Goal: Information Seeking & Learning: Compare options

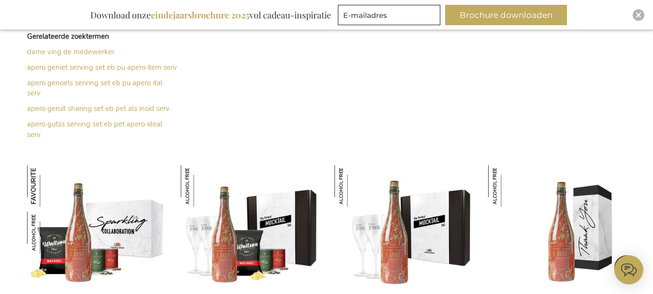
scroll to position [387, 0]
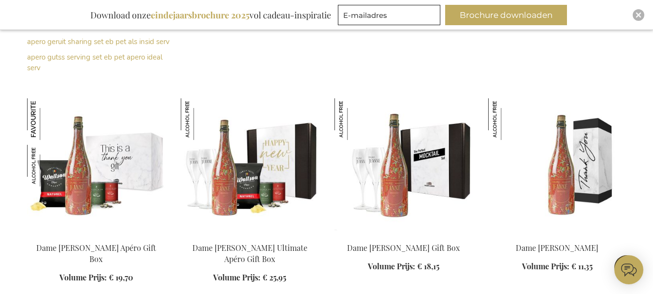
click at [130, 176] on img at bounding box center [96, 165] width 138 height 135
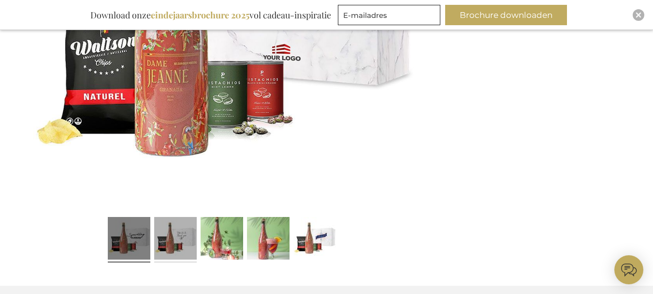
click at [190, 244] on link at bounding box center [175, 239] width 43 height 53
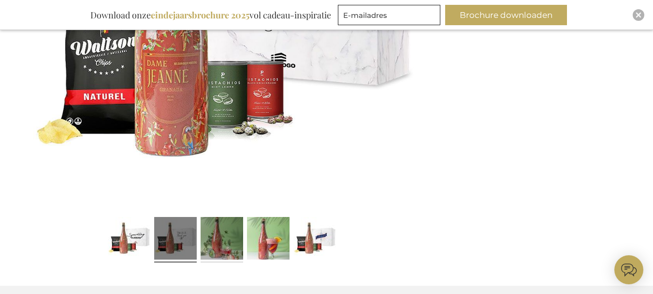
click at [220, 255] on link at bounding box center [222, 239] width 43 height 53
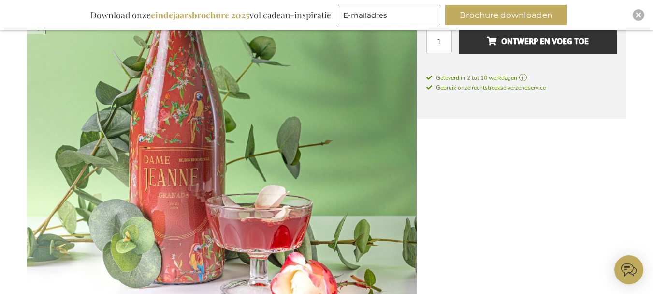
scroll to position [242, 0]
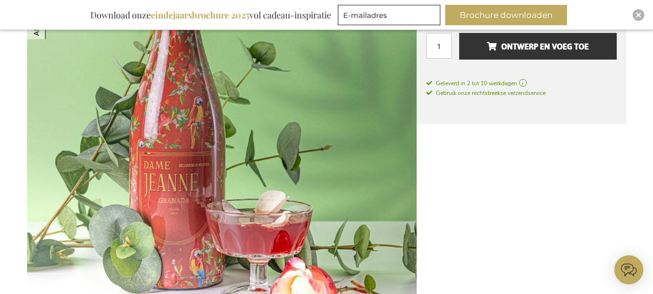
drag, startPoint x: 211, startPoint y: 134, endPoint x: 484, endPoint y: 195, distance: 279.6
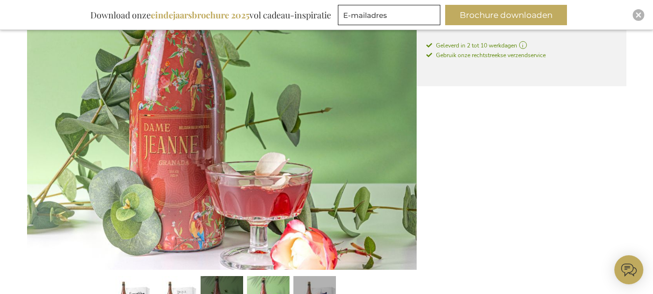
scroll to position [387, 0]
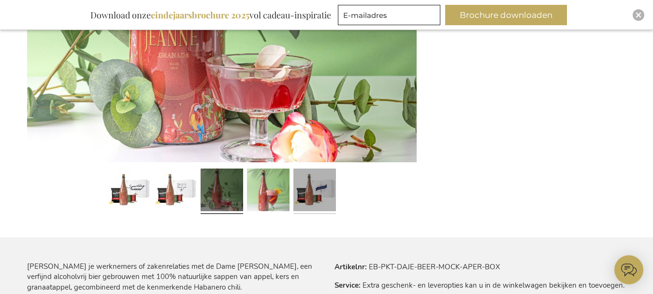
click at [332, 205] on link at bounding box center [315, 190] width 43 height 53
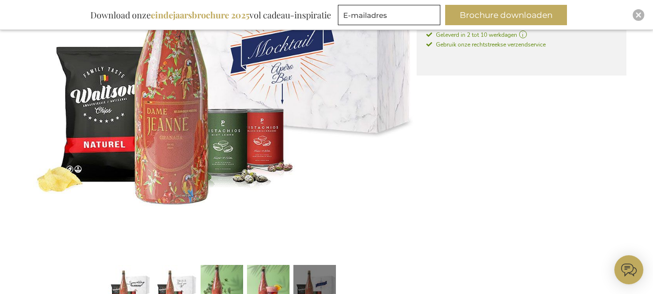
scroll to position [339, 0]
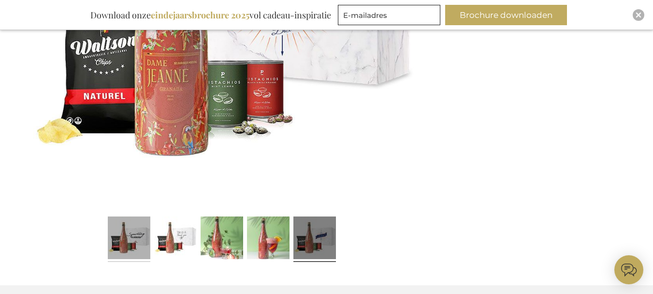
click at [144, 230] on link at bounding box center [129, 238] width 43 height 53
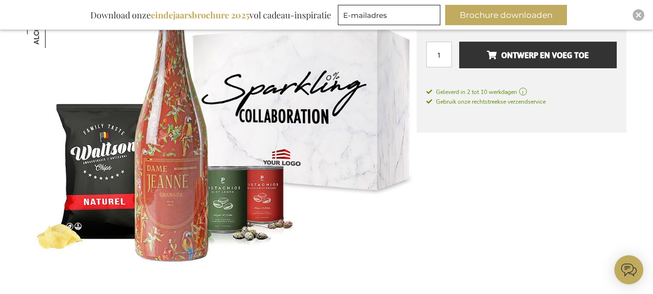
scroll to position [436, 0]
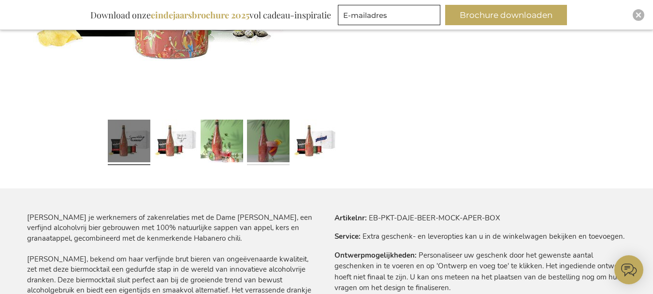
click at [264, 145] on link at bounding box center [268, 142] width 43 height 53
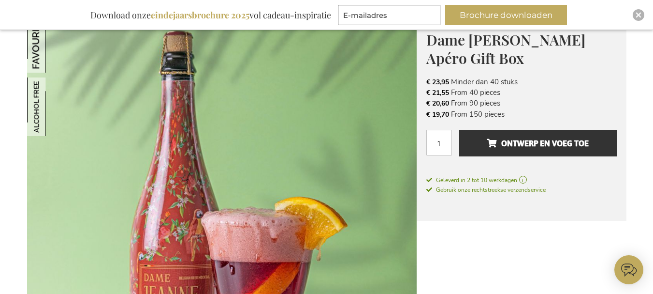
scroll to position [49, 0]
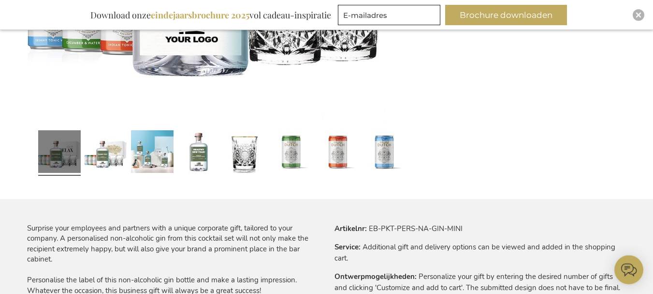
scroll to position [426, 0]
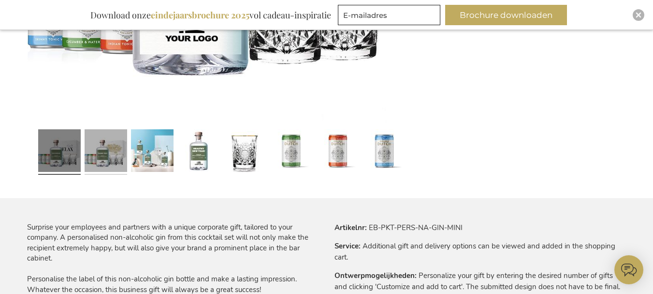
click at [116, 167] on link at bounding box center [106, 151] width 43 height 53
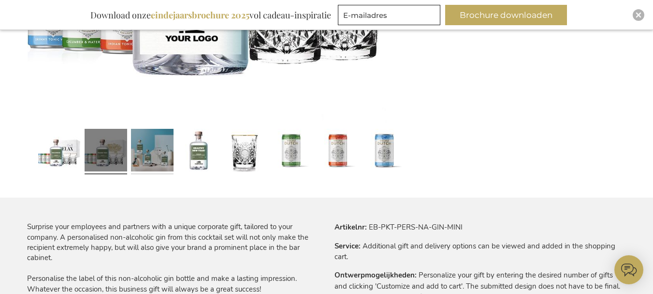
click at [162, 155] on link at bounding box center [152, 151] width 43 height 53
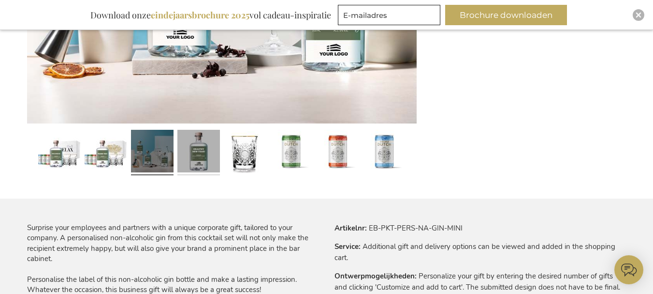
click at [215, 151] on link at bounding box center [199, 152] width 43 height 53
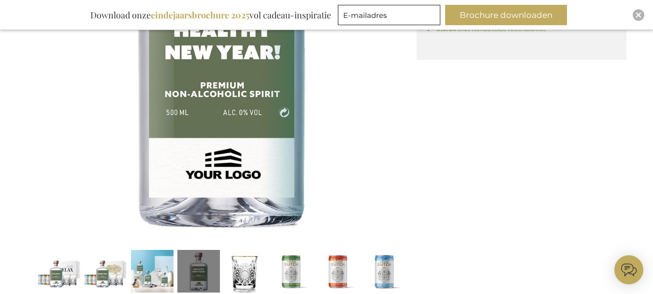
scroll to position [329, 0]
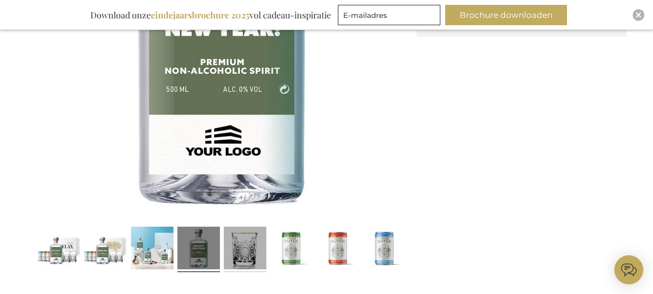
click at [252, 258] on link at bounding box center [245, 248] width 43 height 53
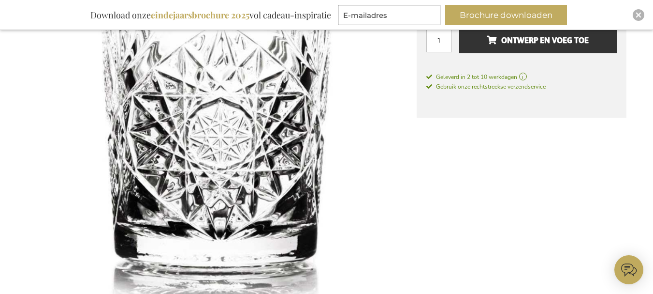
scroll to position [233, 0]
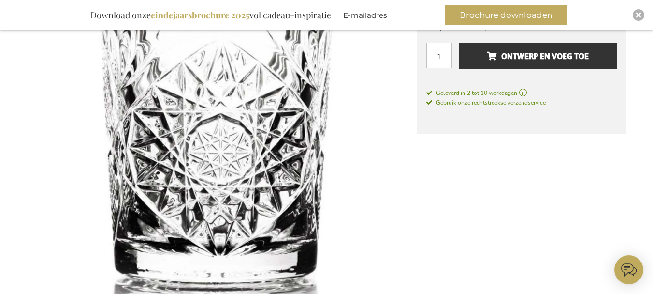
drag, startPoint x: 259, startPoint y: 122, endPoint x: 514, endPoint y: 225, distance: 274.7
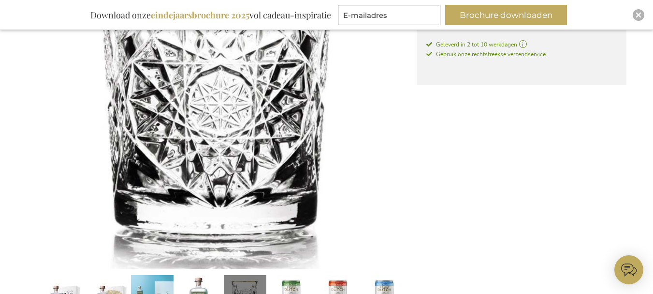
scroll to position [378, 0]
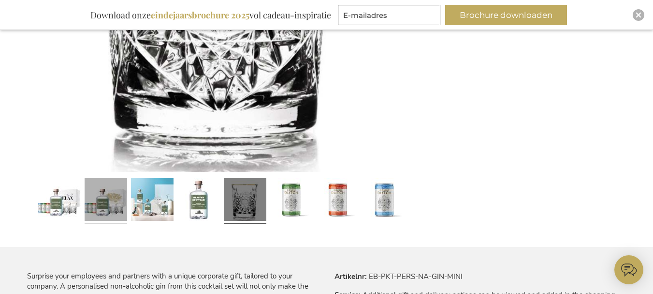
click at [98, 222] on link at bounding box center [106, 200] width 43 height 53
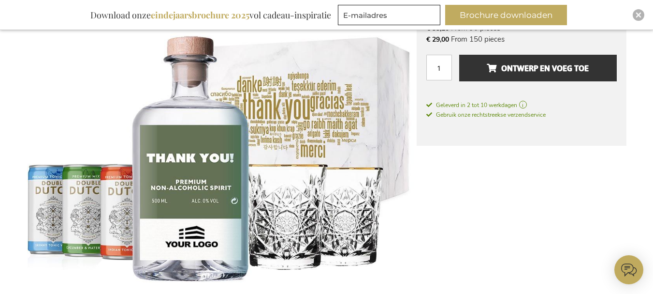
scroll to position [233, 0]
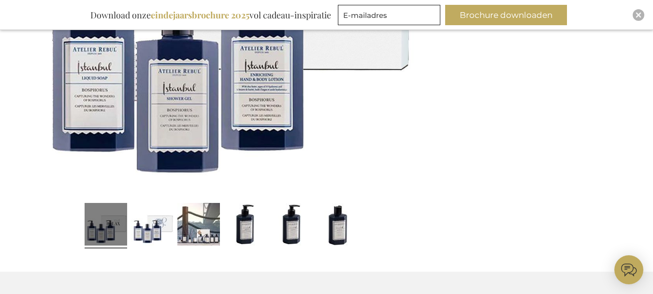
scroll to position [387, 0]
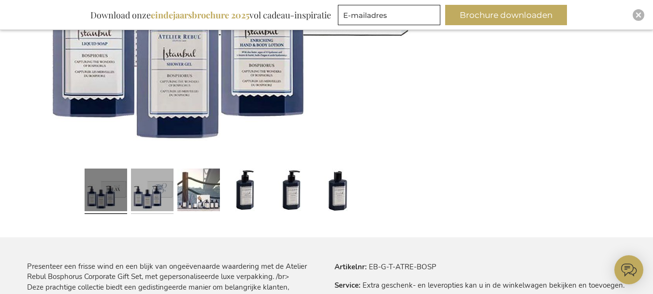
click at [154, 207] on link at bounding box center [152, 190] width 43 height 53
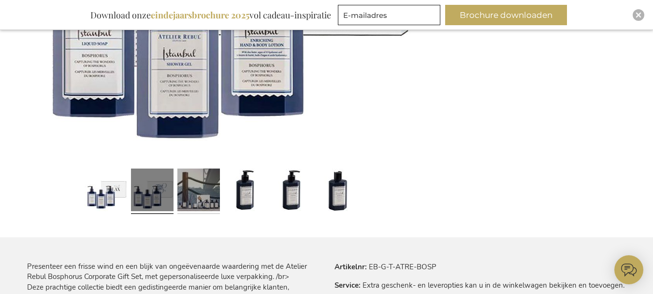
click at [201, 208] on link at bounding box center [199, 190] width 43 height 53
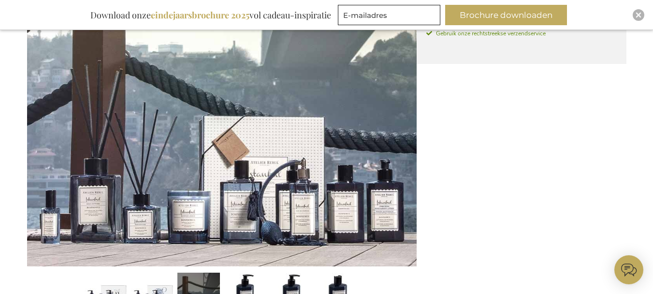
scroll to position [339, 0]
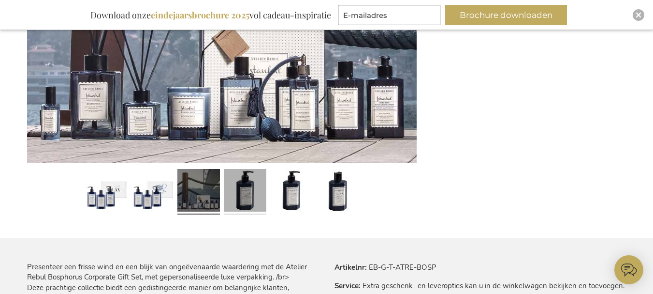
click at [250, 192] on link at bounding box center [245, 191] width 43 height 53
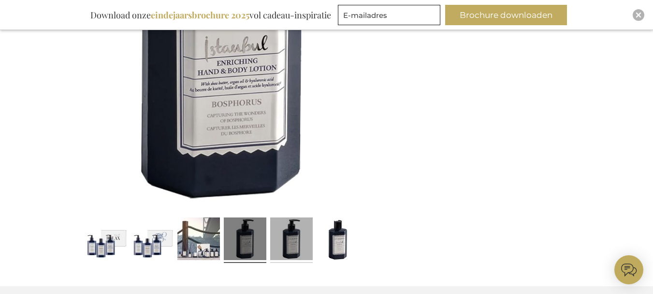
click at [288, 252] on link at bounding box center [291, 239] width 43 height 53
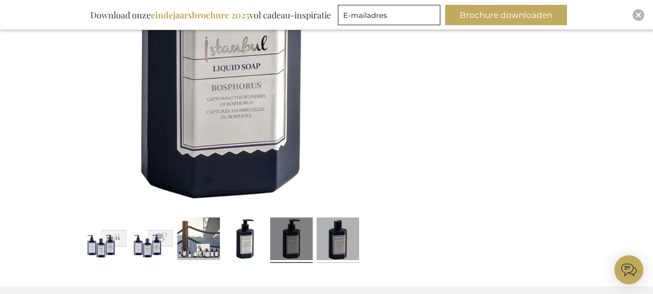
click at [328, 248] on link at bounding box center [338, 239] width 43 height 53
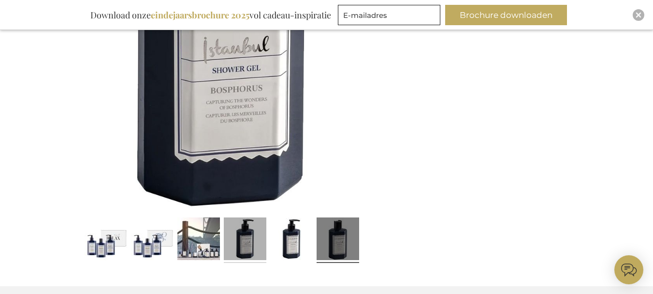
click at [257, 246] on link at bounding box center [245, 239] width 43 height 53
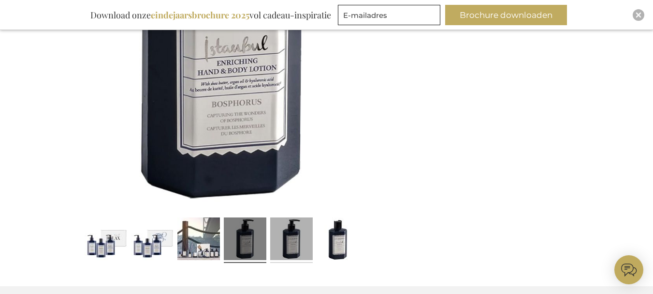
click at [293, 231] on link at bounding box center [291, 239] width 43 height 53
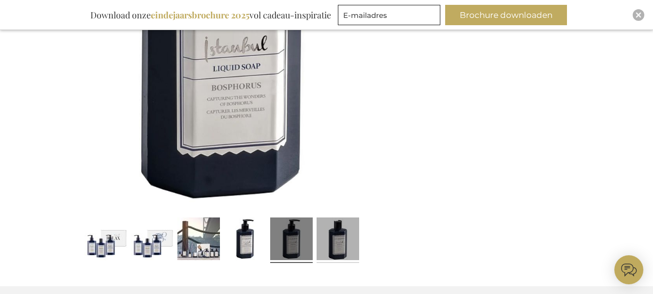
click at [332, 248] on link at bounding box center [338, 239] width 43 height 53
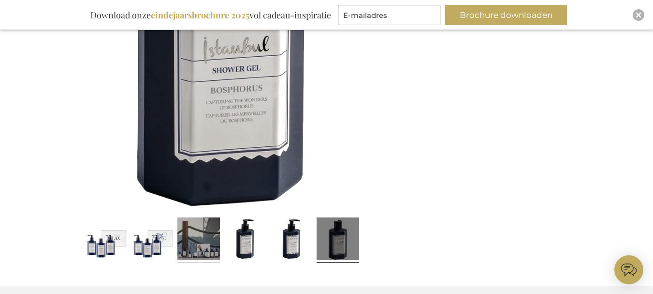
click at [181, 241] on link at bounding box center [199, 239] width 43 height 53
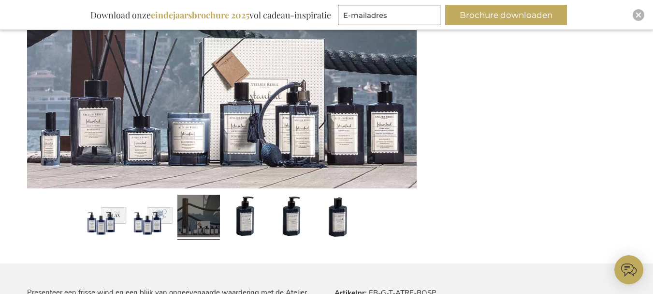
scroll to position [290, 0]
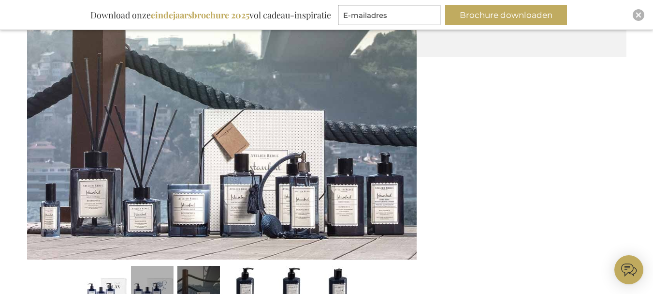
click at [149, 292] on link at bounding box center [152, 288] width 43 height 53
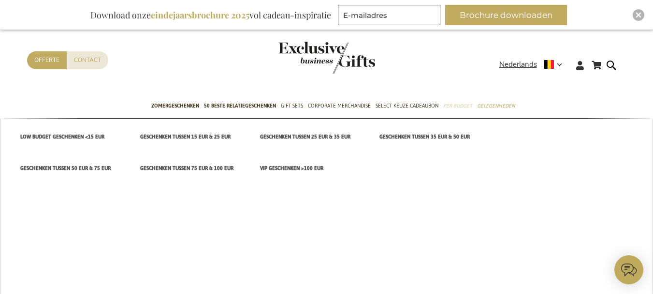
scroll to position [242, 0]
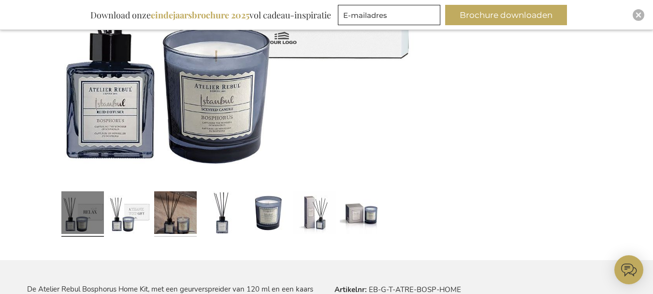
scroll to position [378, 0]
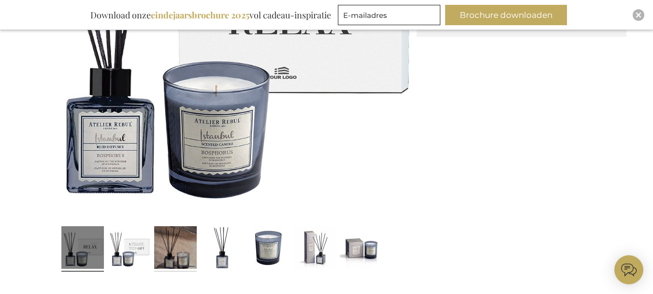
click at [171, 240] on link at bounding box center [175, 248] width 43 height 53
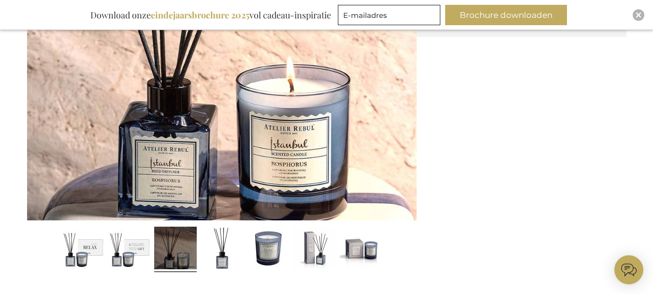
scroll to position [330, 0]
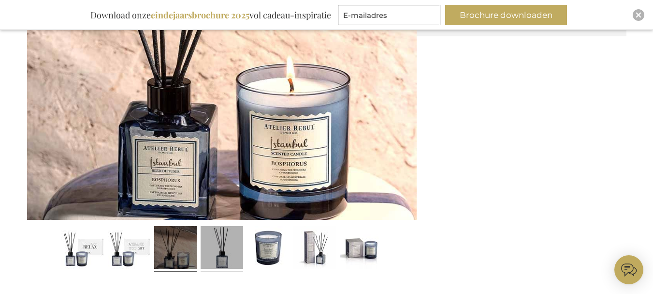
click at [223, 257] on link at bounding box center [222, 248] width 43 height 53
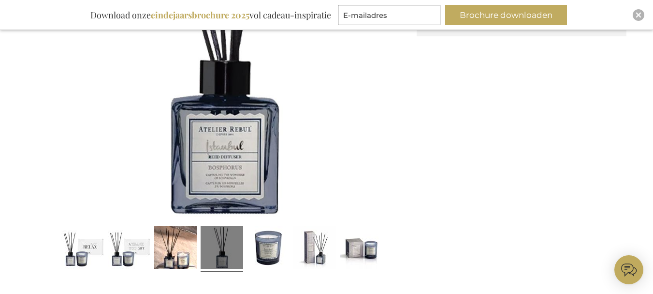
drag, startPoint x: 235, startPoint y: 134, endPoint x: 481, endPoint y: 210, distance: 257.3
click at [481, 210] on div "Ga naar het einde van de afbeeldingen-gallerij Ga naar het begin van de afbeeld…" at bounding box center [327, 218] width 600 height 776
click at [367, 246] on link at bounding box center [361, 248] width 43 height 53
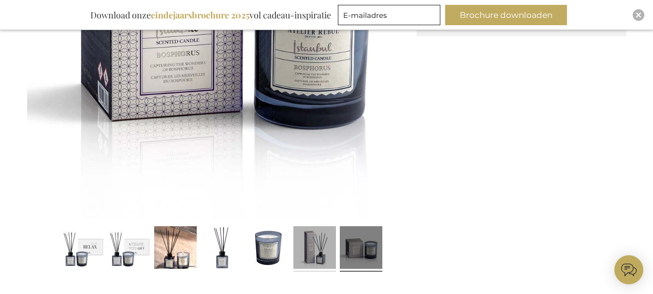
click at [302, 252] on link at bounding box center [315, 248] width 43 height 53
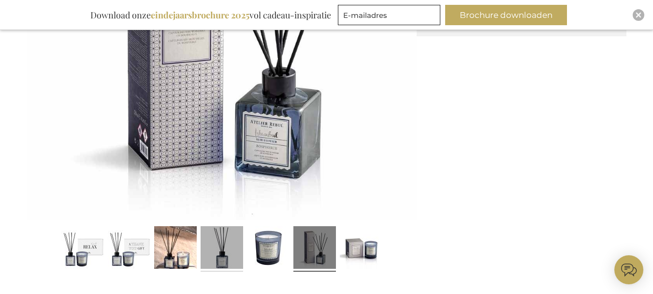
click at [223, 254] on link at bounding box center [222, 248] width 43 height 53
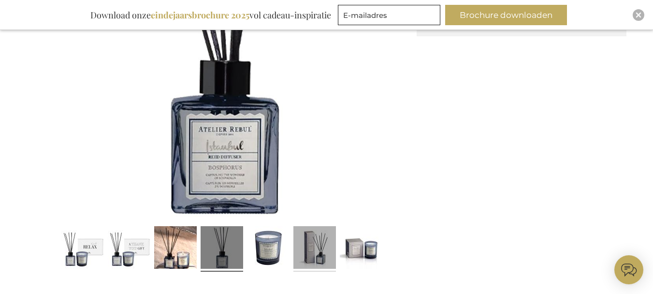
click at [327, 266] on link at bounding box center [315, 248] width 43 height 53
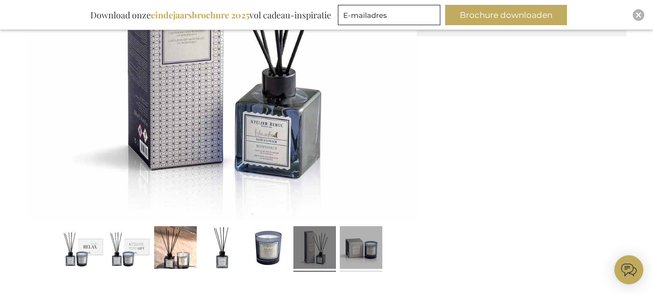
click at [357, 243] on link at bounding box center [361, 248] width 43 height 53
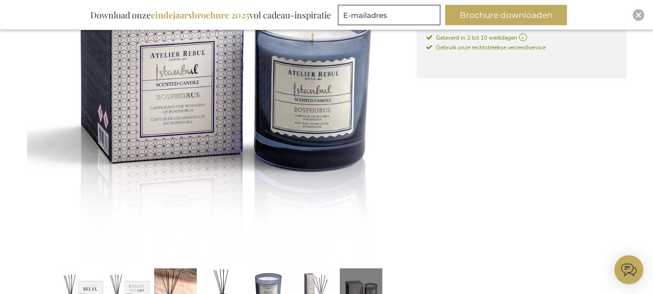
scroll to position [233, 0]
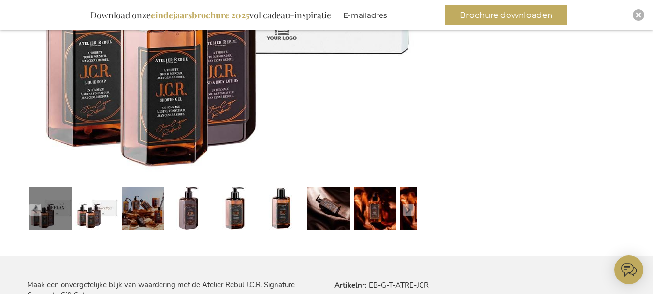
click at [160, 209] on link at bounding box center [143, 209] width 43 height 53
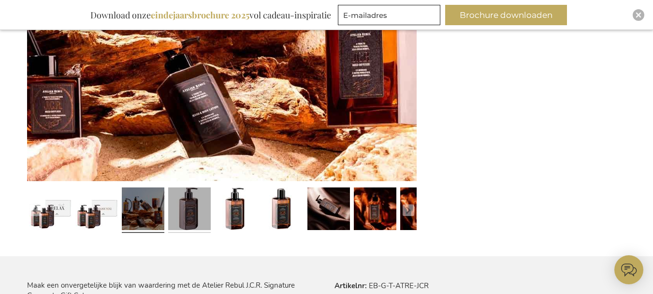
click at [200, 213] on link at bounding box center [189, 209] width 43 height 53
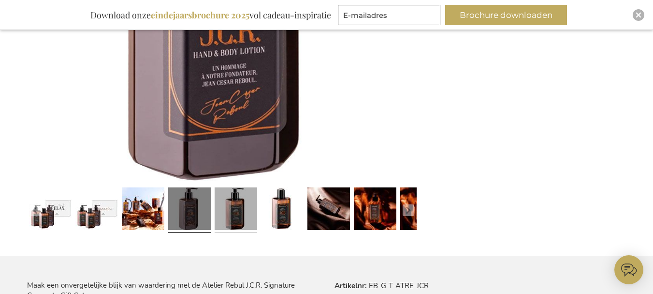
click at [250, 205] on link at bounding box center [236, 209] width 43 height 53
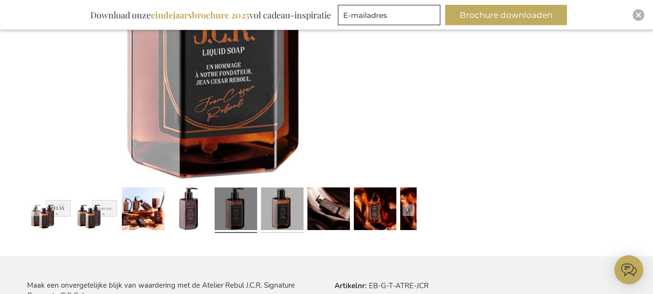
click at [285, 206] on link at bounding box center [282, 209] width 43 height 53
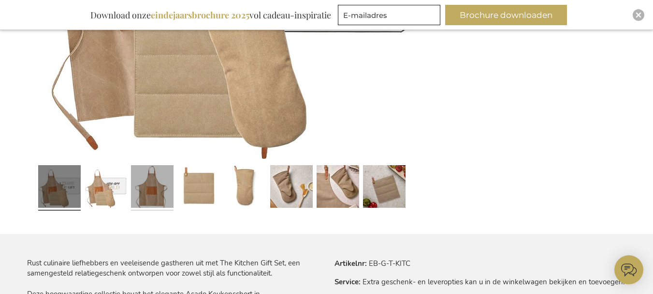
scroll to position [329, 0]
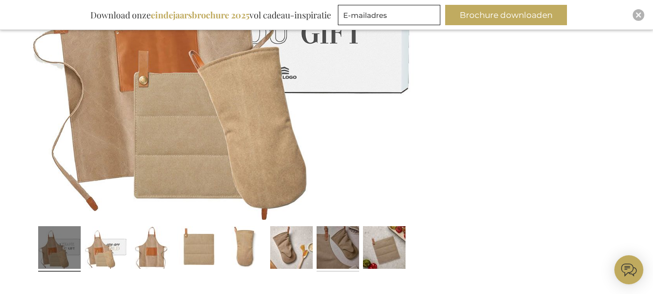
click at [341, 251] on link at bounding box center [338, 248] width 43 height 53
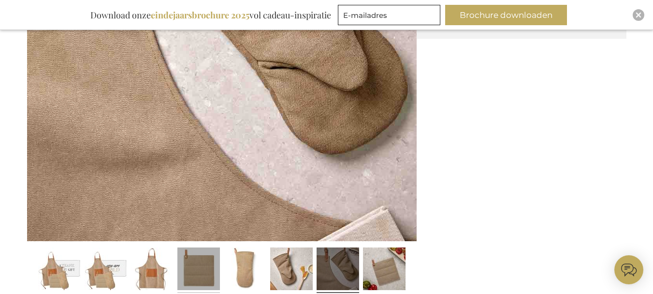
scroll to position [378, 0]
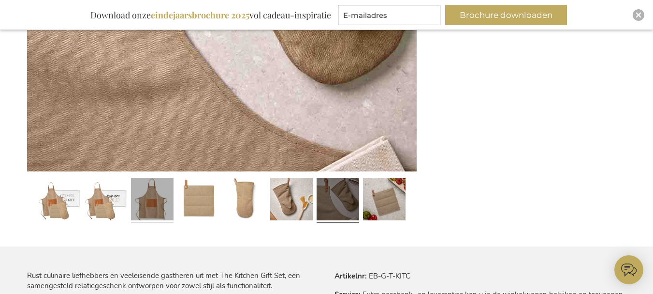
drag, startPoint x: 142, startPoint y: 213, endPoint x: 164, endPoint y: 196, distance: 27.6
click at [142, 213] on link at bounding box center [152, 200] width 43 height 53
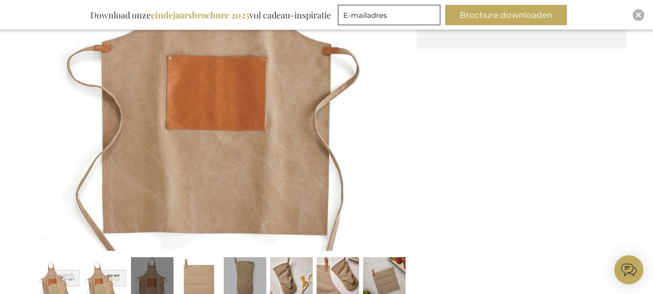
scroll to position [330, 0]
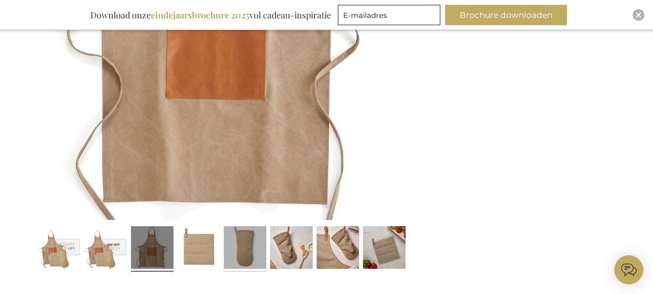
drag, startPoint x: 249, startPoint y: 257, endPoint x: 248, endPoint y: 225, distance: 31.9
click at [248, 256] on link at bounding box center [245, 248] width 43 height 53
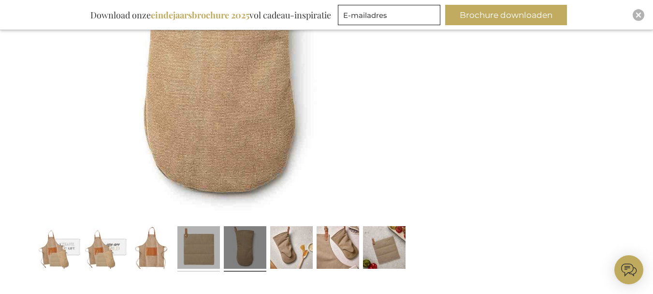
click at [197, 255] on link at bounding box center [199, 248] width 43 height 53
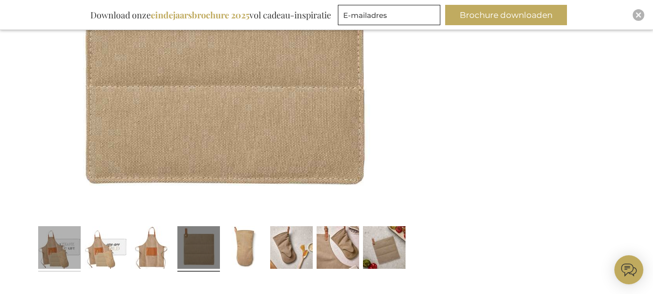
click at [69, 263] on link at bounding box center [59, 248] width 43 height 53
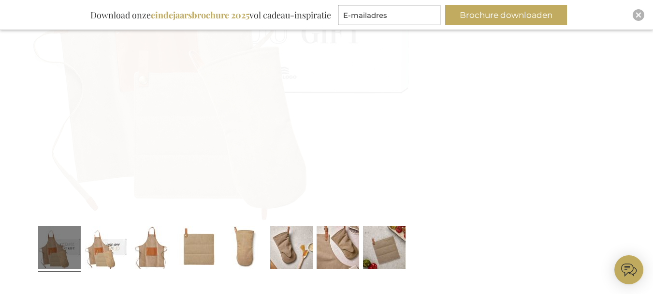
scroll to position [329, 0]
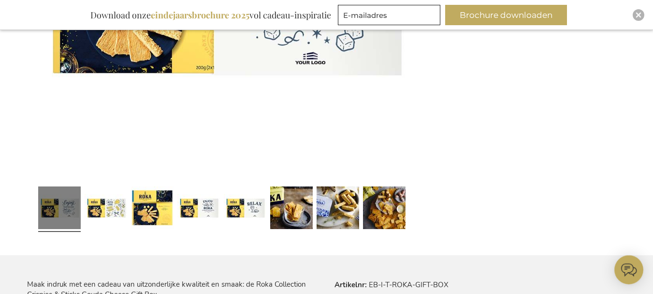
scroll to position [425, 0]
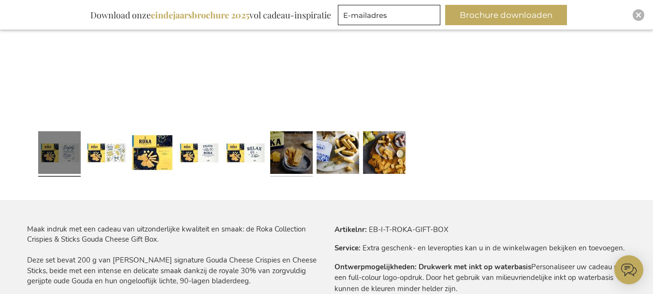
click at [296, 155] on link at bounding box center [291, 153] width 43 height 53
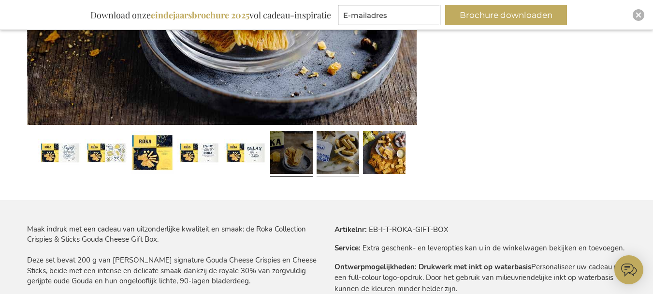
click at [331, 162] on link at bounding box center [338, 153] width 43 height 53
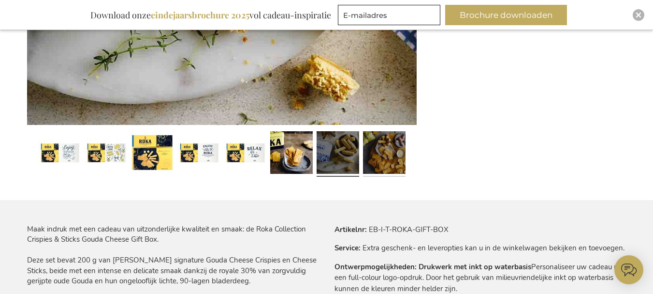
click at [384, 144] on link at bounding box center [384, 153] width 43 height 53
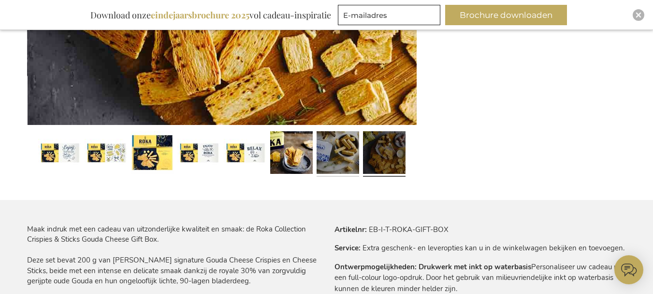
drag, startPoint x: 323, startPoint y: 165, endPoint x: 320, endPoint y: 158, distance: 8.0
click at [323, 164] on link at bounding box center [338, 153] width 43 height 53
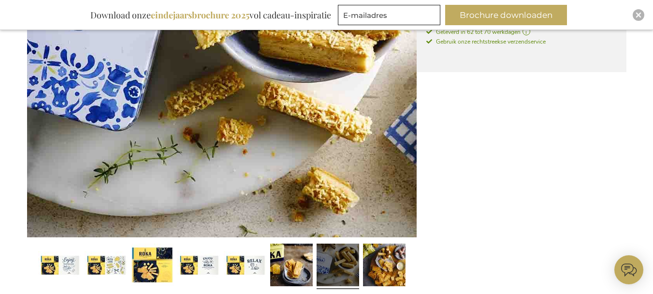
scroll to position [376, 0]
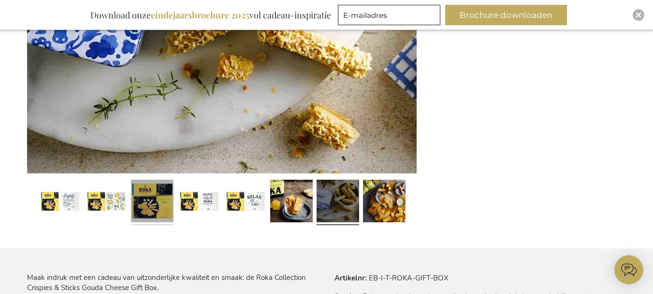
click at [134, 211] on link at bounding box center [152, 202] width 43 height 53
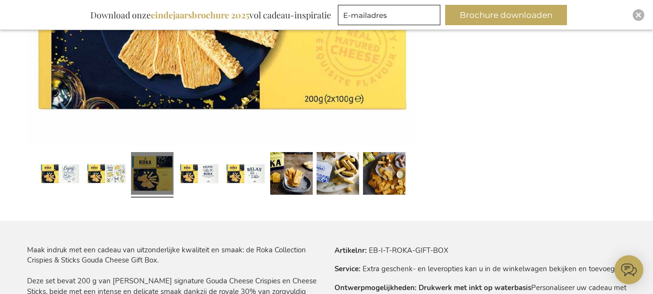
scroll to position [425, 0]
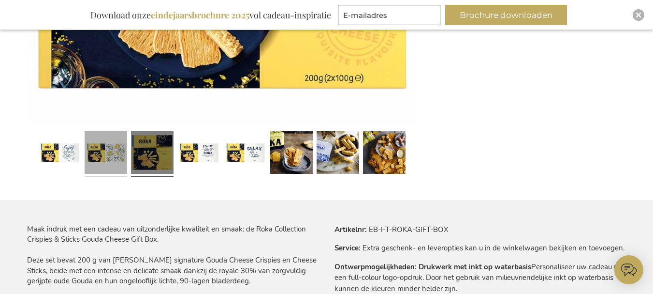
click at [113, 132] on link at bounding box center [106, 153] width 43 height 53
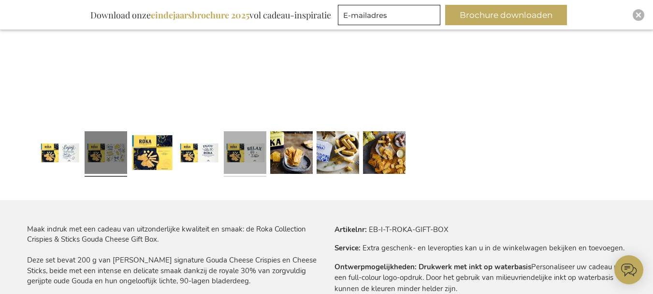
click at [248, 156] on link at bounding box center [245, 153] width 43 height 53
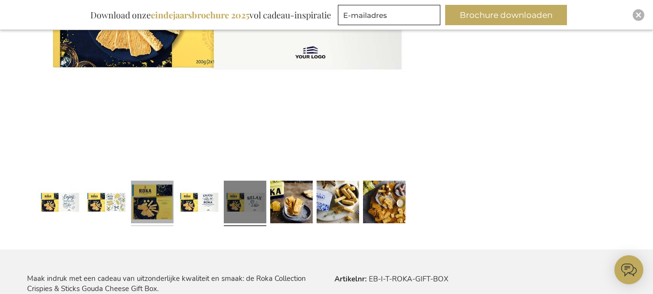
scroll to position [376, 0]
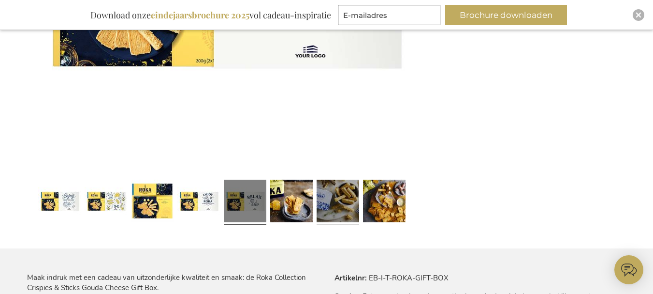
click at [353, 207] on link at bounding box center [338, 202] width 43 height 53
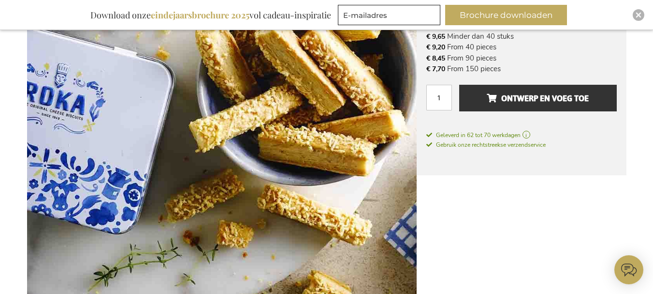
scroll to position [328, 0]
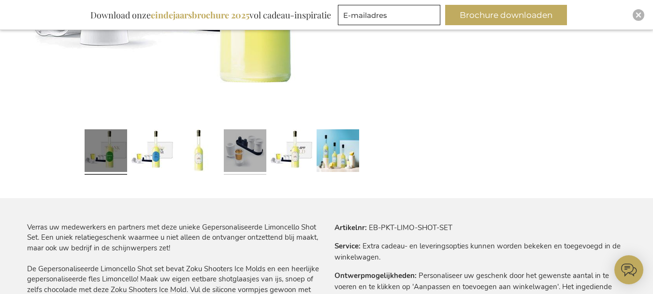
click at [243, 154] on link at bounding box center [245, 151] width 43 height 53
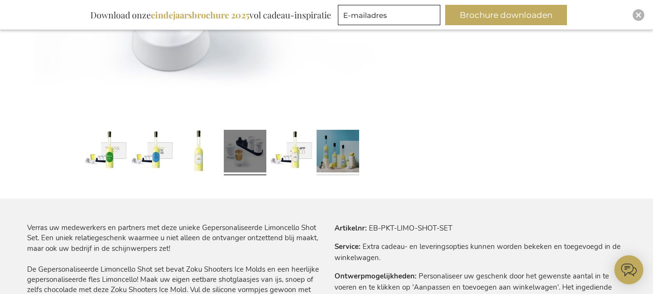
click at [341, 154] on link at bounding box center [338, 152] width 43 height 53
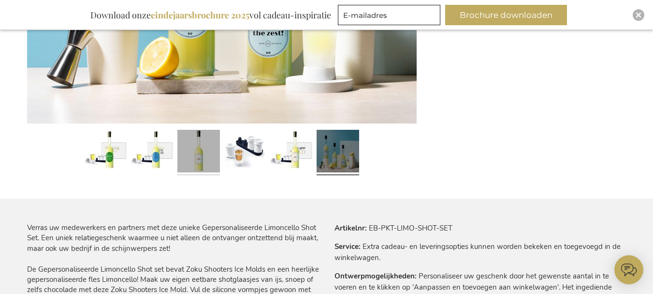
click at [207, 152] on link at bounding box center [199, 152] width 43 height 53
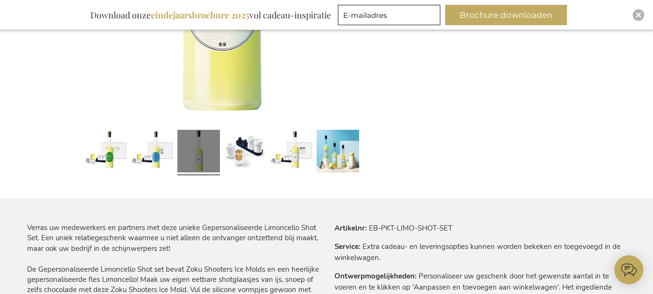
scroll to position [329, 0]
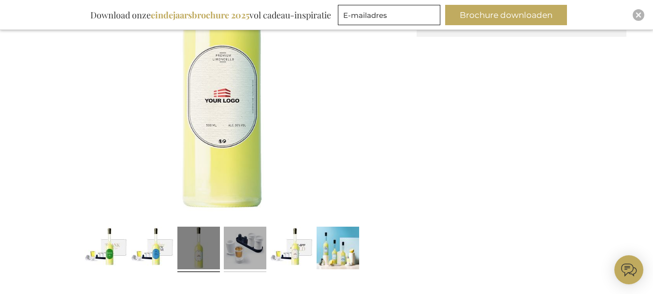
click at [257, 262] on link at bounding box center [245, 248] width 43 height 53
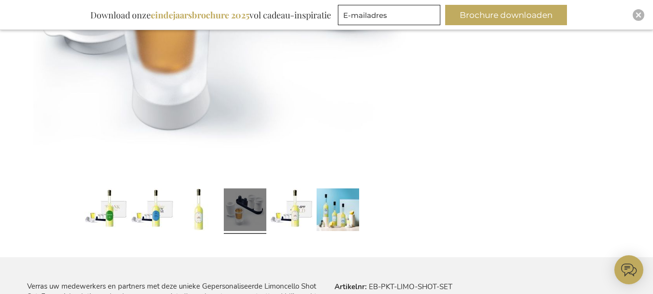
scroll to position [426, 0]
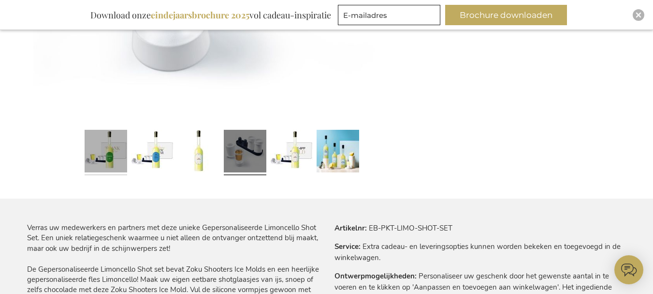
click at [121, 139] on link at bounding box center [106, 152] width 43 height 53
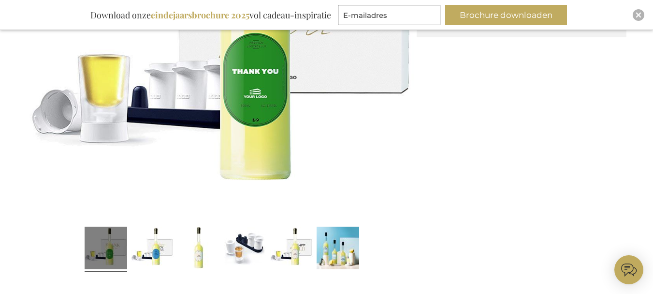
scroll to position [474, 0]
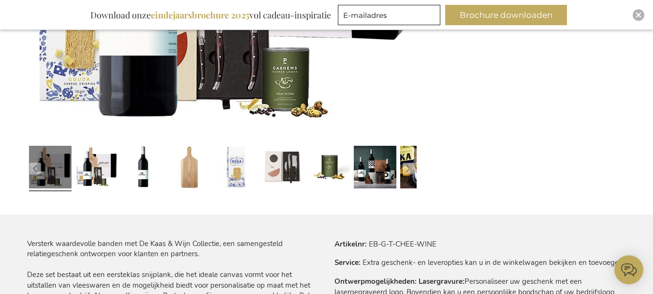
scroll to position [426, 0]
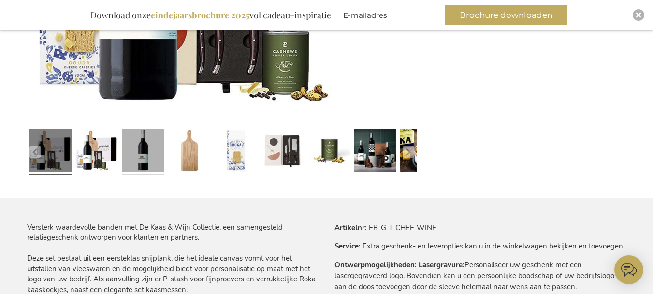
click at [142, 164] on link at bounding box center [143, 151] width 43 height 53
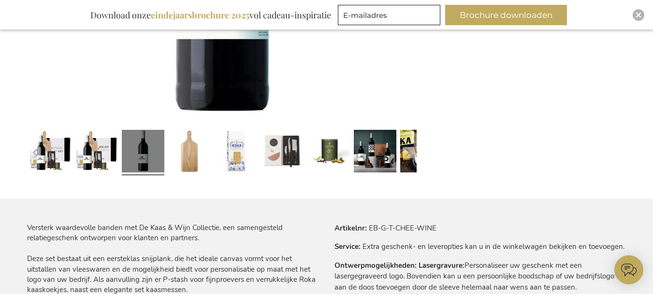
drag, startPoint x: 228, startPoint y: 75, endPoint x: 537, endPoint y: 136, distance: 315.0
drag, startPoint x: 371, startPoint y: 146, endPoint x: 430, endPoint y: 121, distance: 63.3
click at [410, 149] on button "button" at bounding box center [409, 153] width 12 height 12
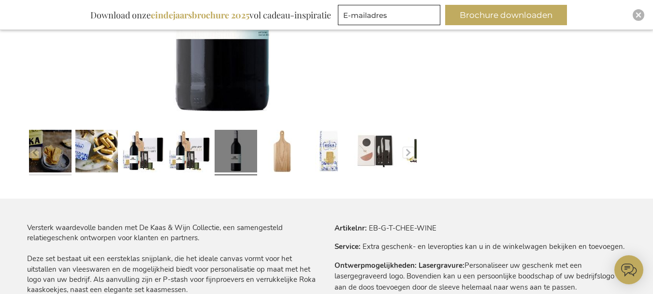
click at [63, 163] on link at bounding box center [50, 152] width 43 height 53
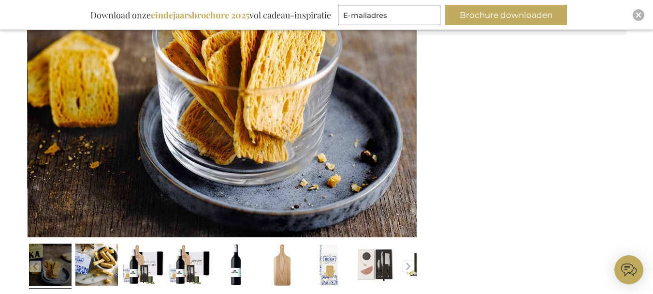
scroll to position [329, 0]
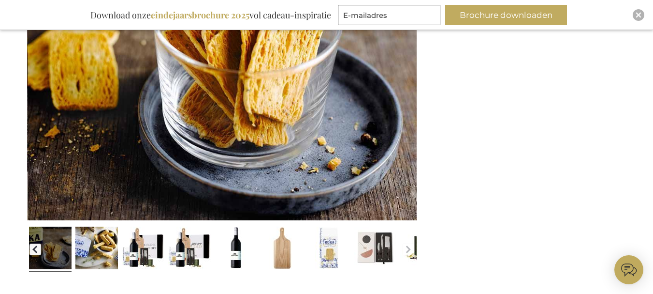
click at [32, 247] on button "button" at bounding box center [36, 249] width 12 height 12
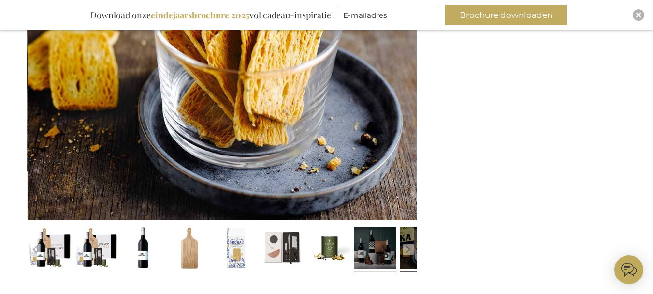
click at [362, 245] on link at bounding box center [375, 248] width 43 height 53
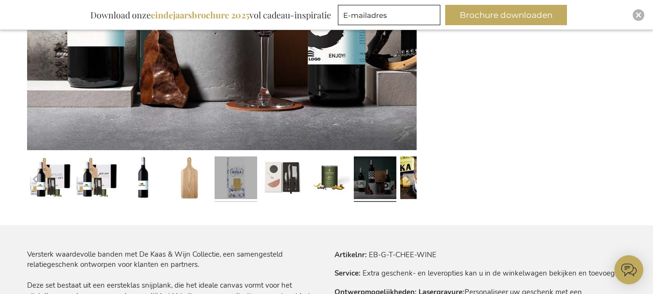
scroll to position [426, 0]
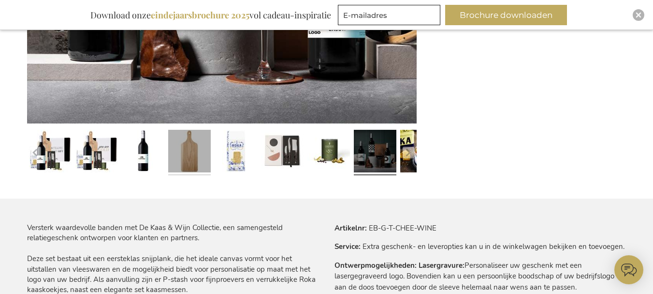
click at [178, 159] on link at bounding box center [189, 152] width 43 height 53
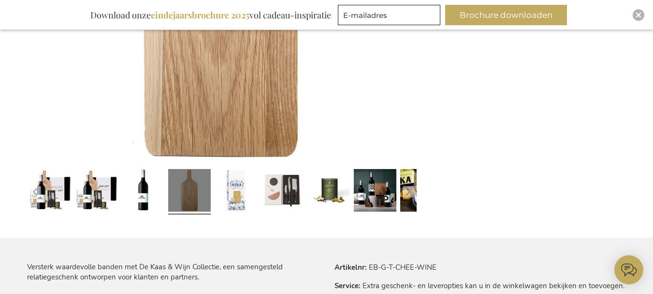
scroll to position [329, 0]
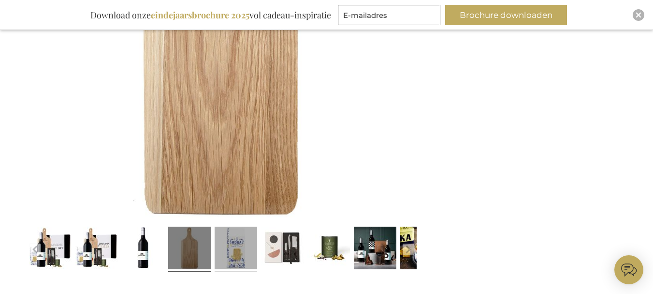
drag, startPoint x: 245, startPoint y: 246, endPoint x: 240, endPoint y: 225, distance: 20.9
click at [244, 245] on link at bounding box center [236, 248] width 43 height 53
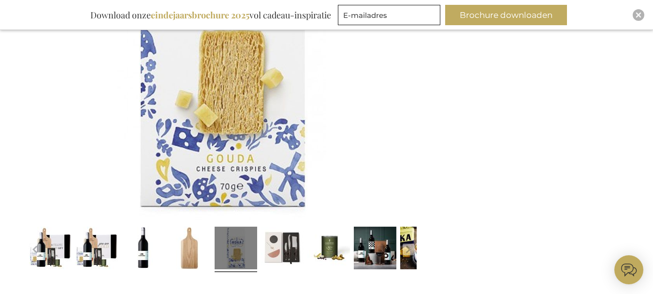
drag, startPoint x: 285, startPoint y: 257, endPoint x: 276, endPoint y: 220, distance: 38.4
click at [285, 257] on link at bounding box center [282, 248] width 43 height 53
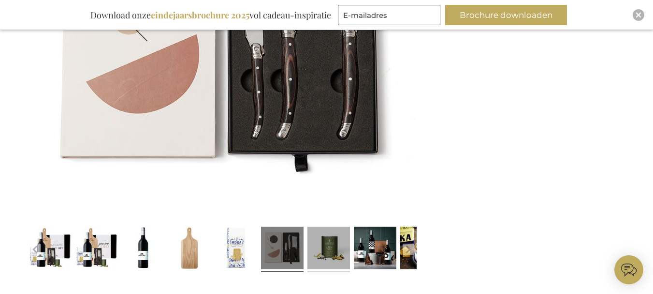
drag, startPoint x: 323, startPoint y: 272, endPoint x: 323, endPoint y: 223, distance: 48.4
click at [323, 272] on link at bounding box center [329, 248] width 43 height 53
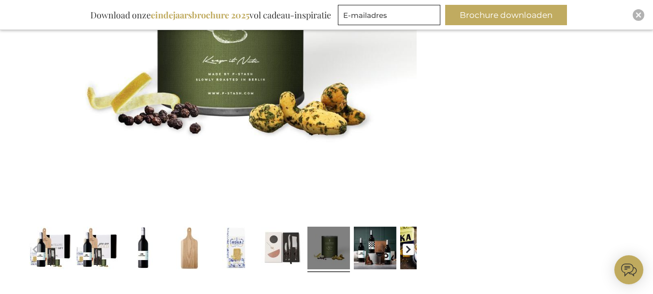
click at [413, 249] on button "button" at bounding box center [409, 249] width 12 height 12
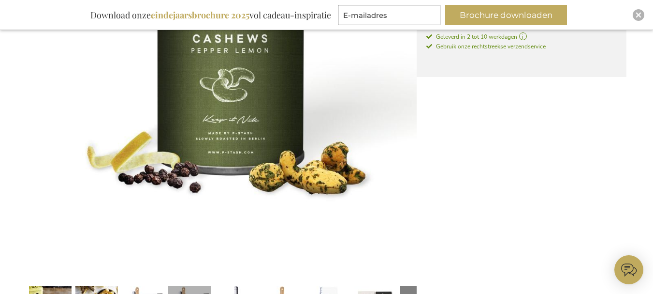
scroll to position [378, 0]
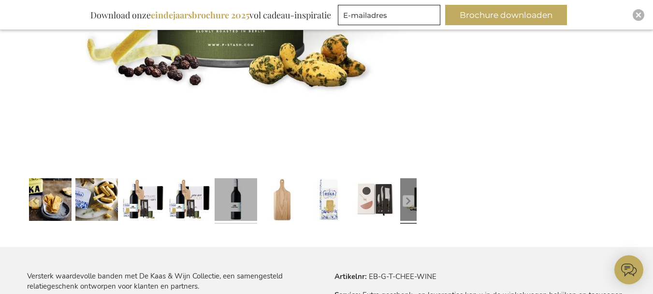
click at [224, 209] on link at bounding box center [236, 200] width 43 height 53
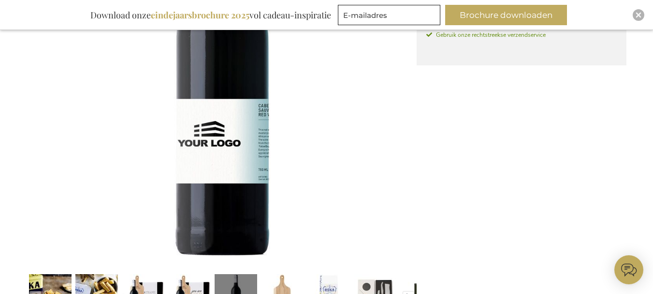
scroll to position [281, 0]
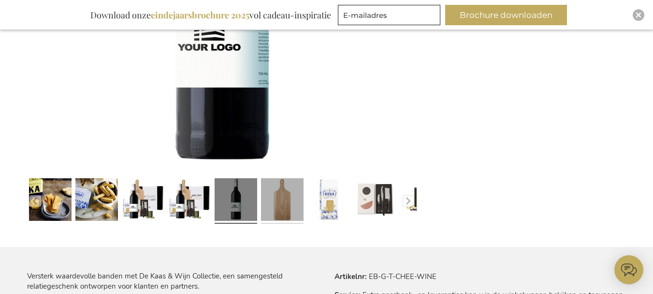
click at [287, 218] on link at bounding box center [282, 200] width 43 height 53
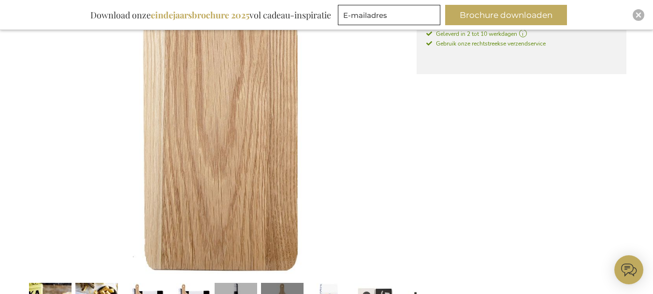
scroll to position [378, 0]
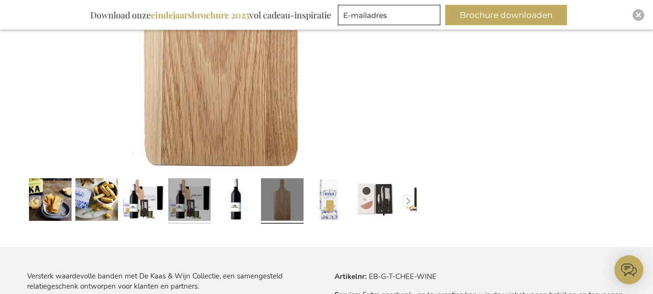
click at [196, 216] on link at bounding box center [189, 200] width 43 height 53
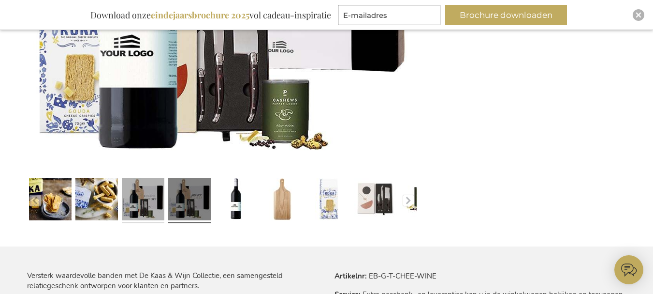
click at [149, 203] on link at bounding box center [143, 200] width 43 height 53
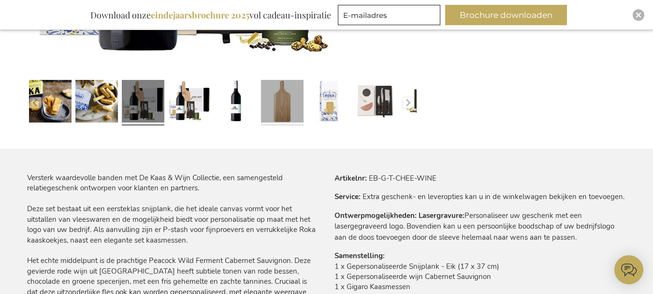
scroll to position [571, 0]
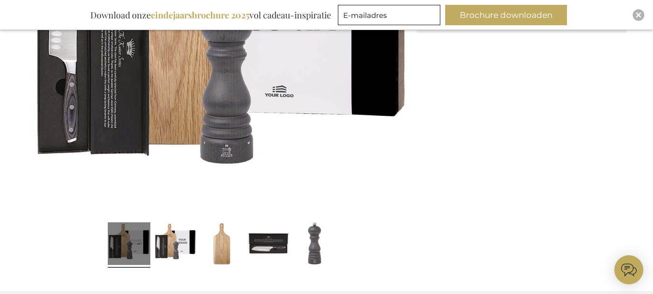
scroll to position [387, 0]
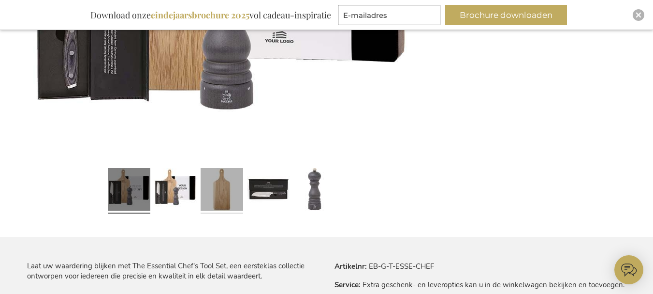
click at [224, 203] on link at bounding box center [222, 190] width 43 height 53
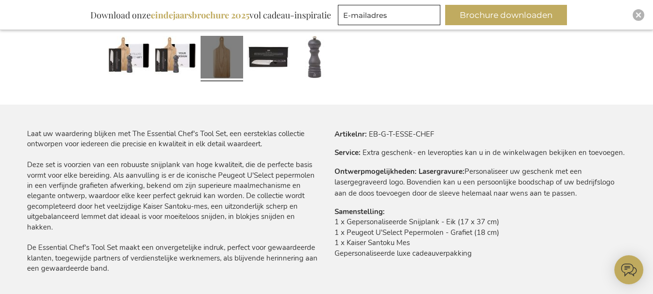
scroll to position [581, 0]
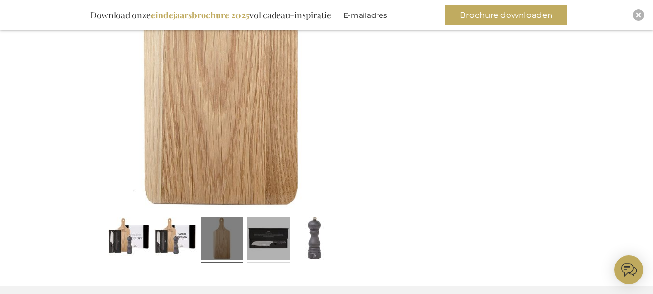
click at [265, 238] on link at bounding box center [268, 239] width 43 height 53
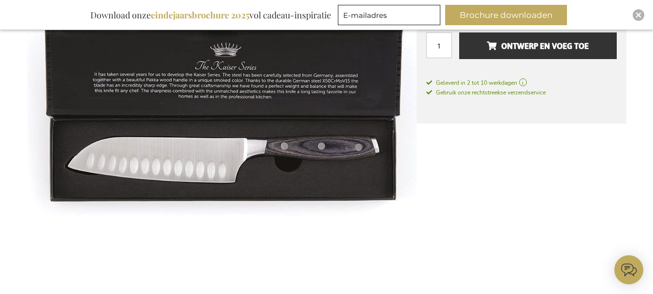
scroll to position [242, 0]
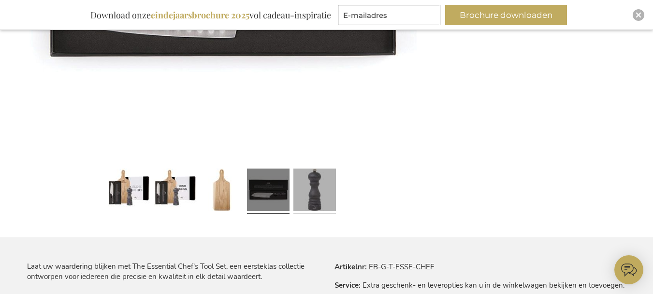
click at [312, 205] on link at bounding box center [315, 190] width 43 height 53
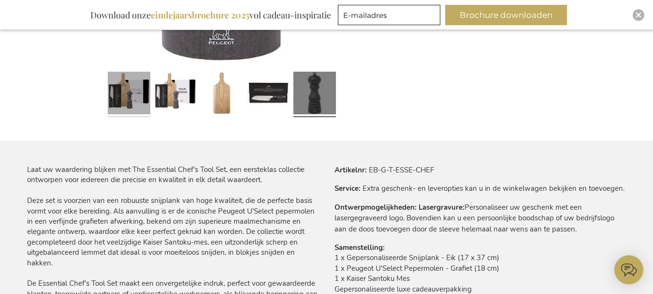
scroll to position [436, 0]
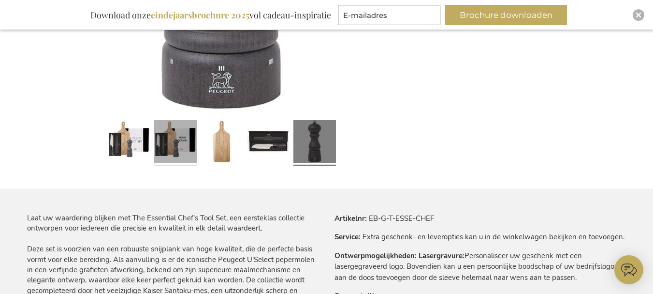
click at [187, 148] on link at bounding box center [175, 142] width 43 height 53
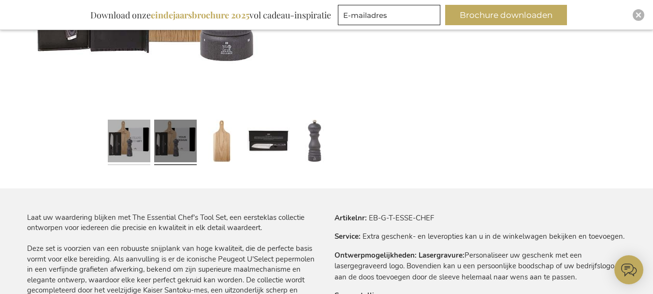
click at [125, 165] on link at bounding box center [129, 142] width 43 height 53
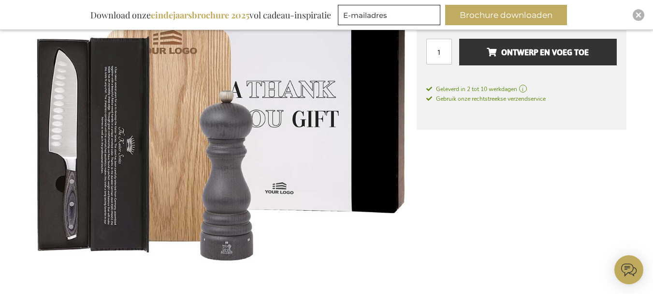
scroll to position [194, 0]
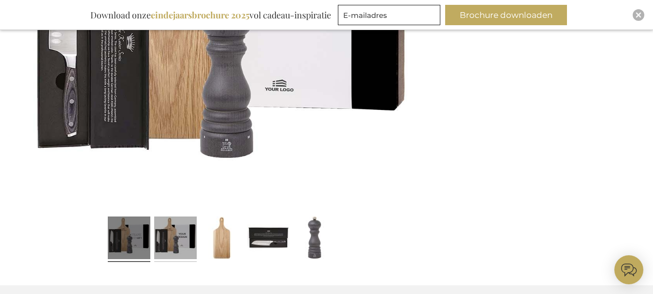
click at [178, 233] on link at bounding box center [175, 238] width 43 height 53
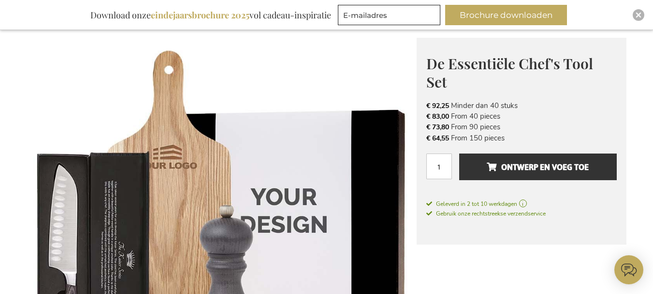
scroll to position [49, 0]
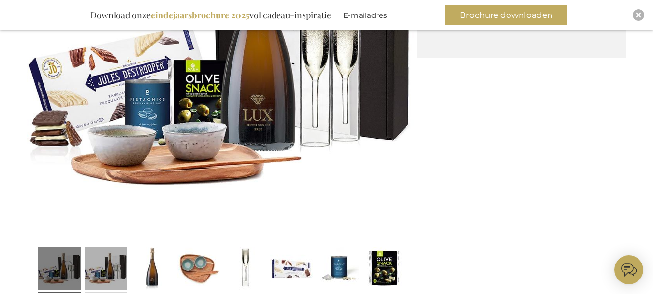
scroll to position [339, 0]
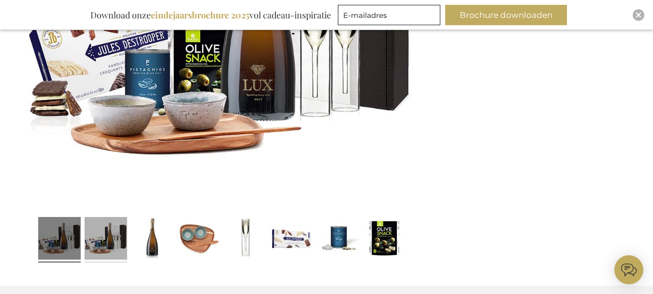
click at [112, 241] on link at bounding box center [106, 239] width 43 height 53
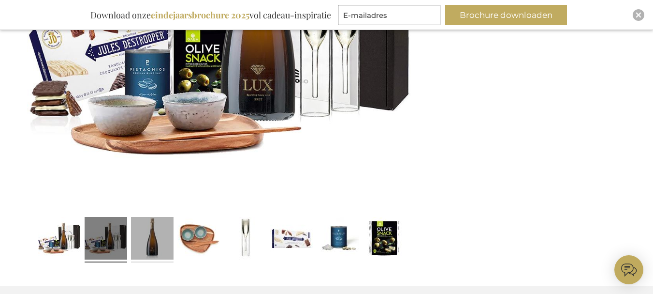
click at [154, 242] on link at bounding box center [152, 239] width 43 height 53
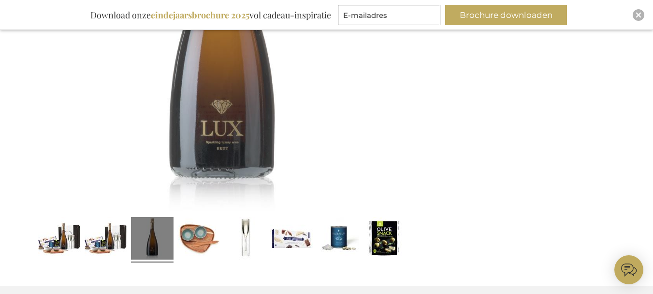
scroll to position [339, 0]
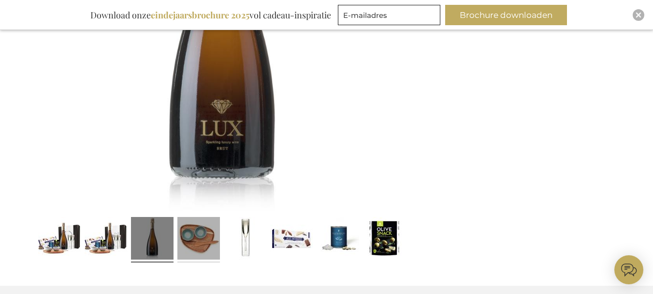
click at [206, 251] on link at bounding box center [199, 239] width 43 height 53
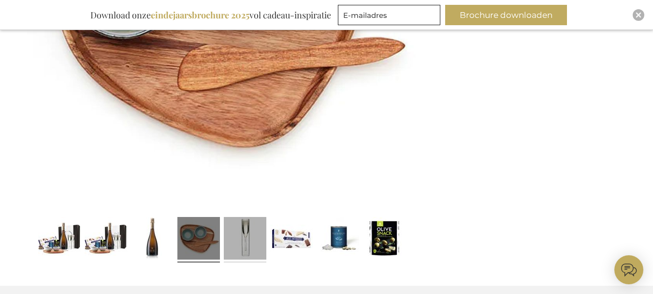
click at [255, 247] on link at bounding box center [245, 239] width 43 height 53
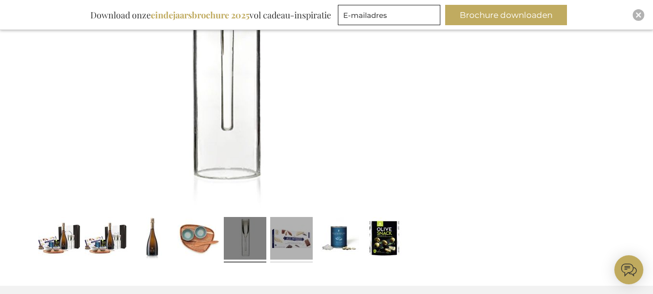
click at [287, 258] on link at bounding box center [291, 239] width 43 height 53
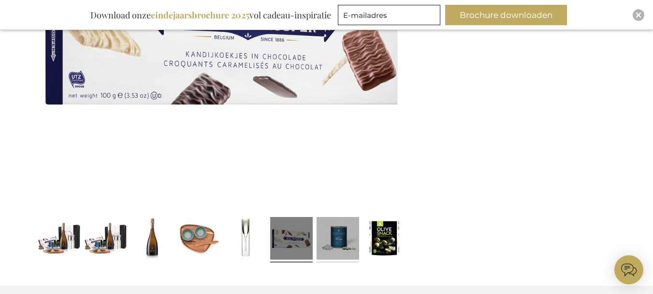
click at [336, 252] on link at bounding box center [338, 239] width 43 height 53
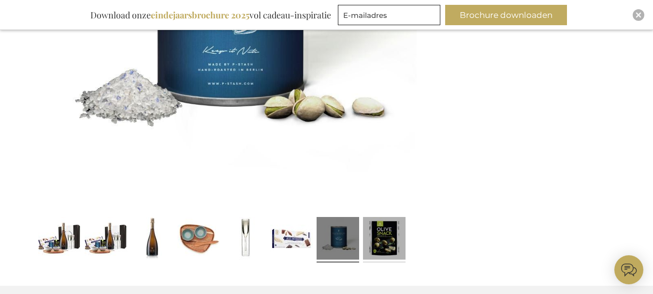
click at [380, 230] on link at bounding box center [384, 239] width 43 height 53
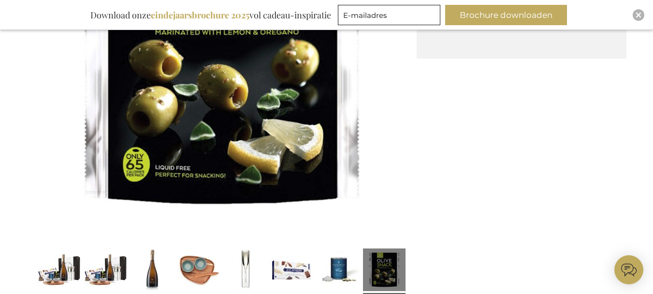
scroll to position [291, 0]
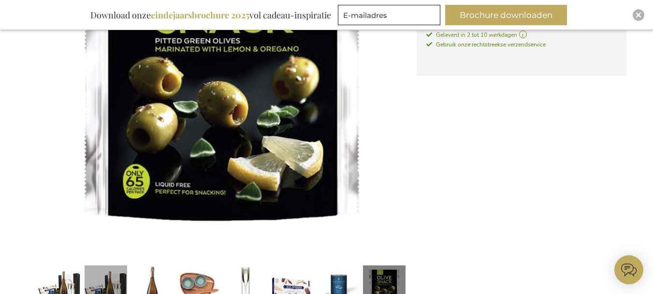
click at [98, 280] on link at bounding box center [106, 287] width 43 height 53
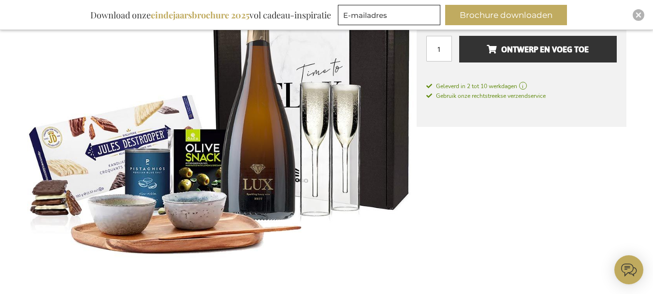
scroll to position [193, 0]
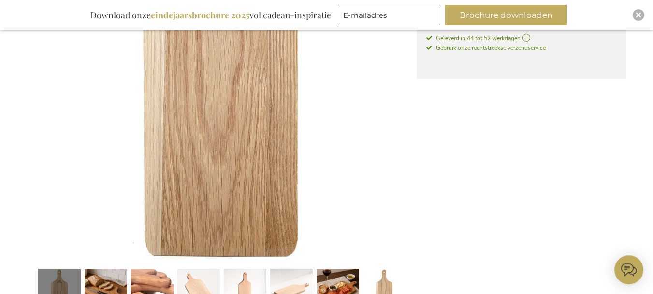
scroll to position [418, 0]
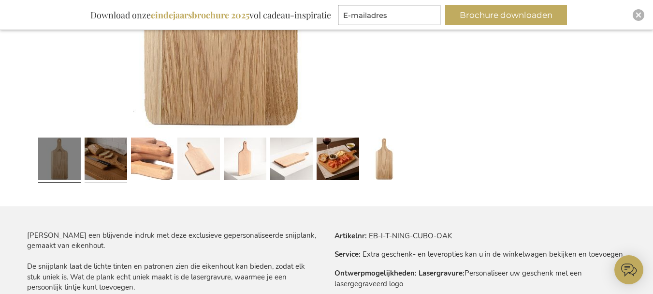
click at [115, 166] on link at bounding box center [106, 159] width 43 height 53
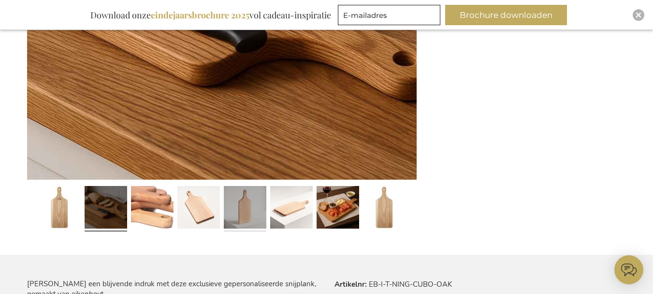
scroll to position [322, 0]
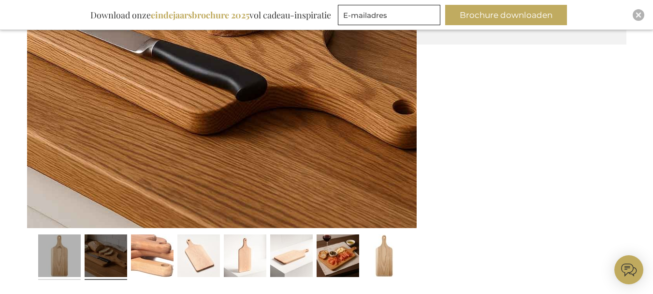
click at [69, 252] on link at bounding box center [59, 256] width 43 height 53
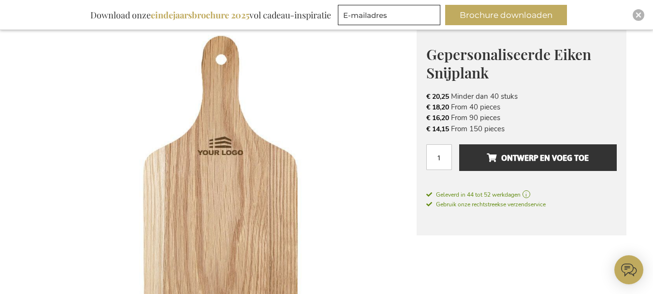
scroll to position [515, 0]
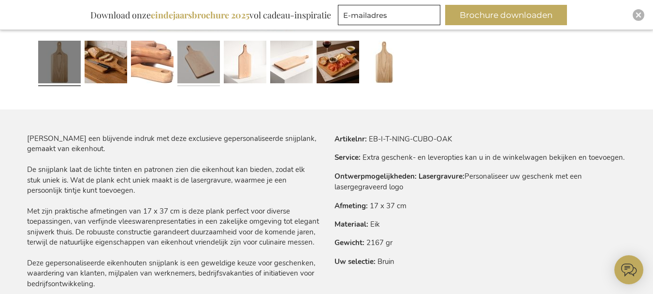
click at [195, 51] on link at bounding box center [199, 63] width 43 height 53
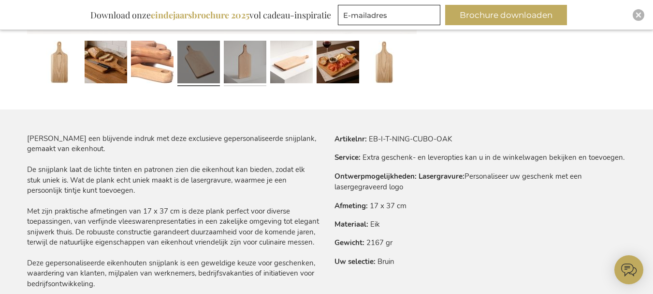
click at [253, 64] on link at bounding box center [245, 63] width 43 height 53
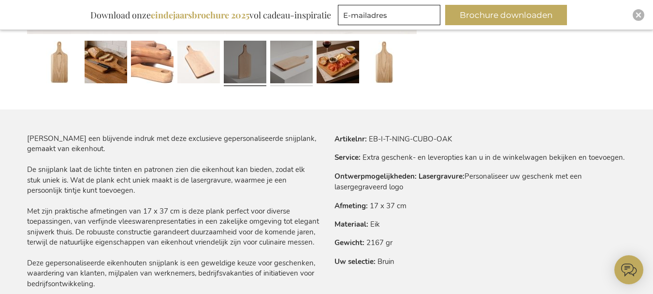
click at [296, 71] on link at bounding box center [291, 63] width 43 height 53
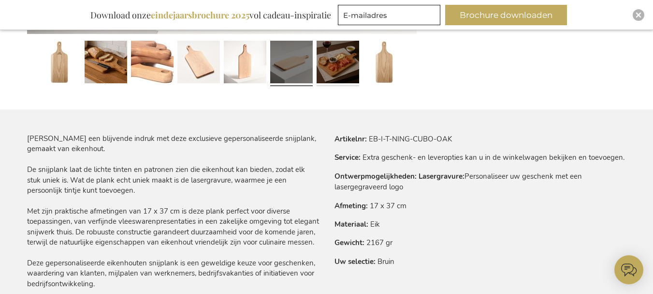
click at [349, 72] on link at bounding box center [338, 63] width 43 height 53
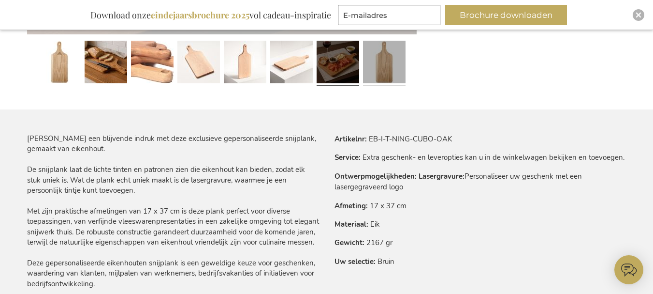
click at [386, 68] on link at bounding box center [384, 63] width 43 height 53
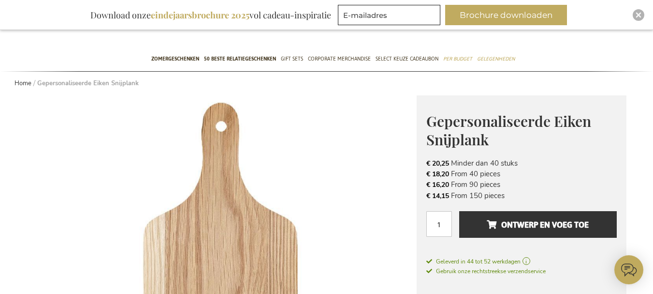
scroll to position [0, 0]
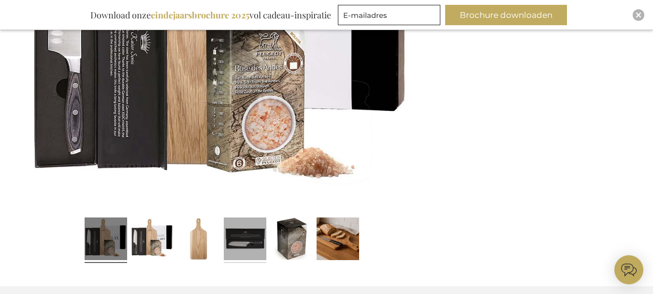
scroll to position [426, 0]
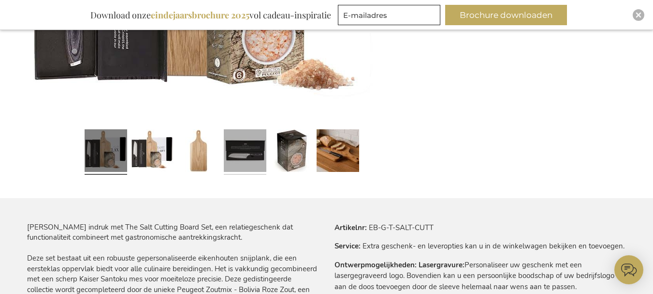
click at [258, 156] on link at bounding box center [245, 151] width 43 height 53
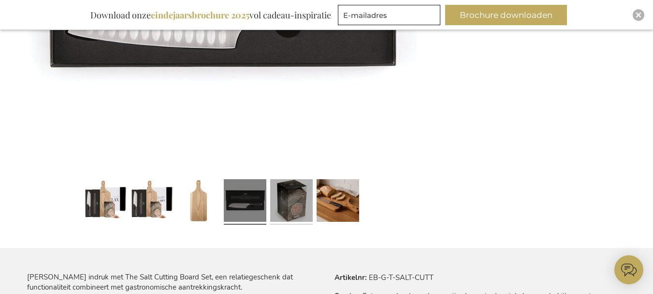
scroll to position [378, 0]
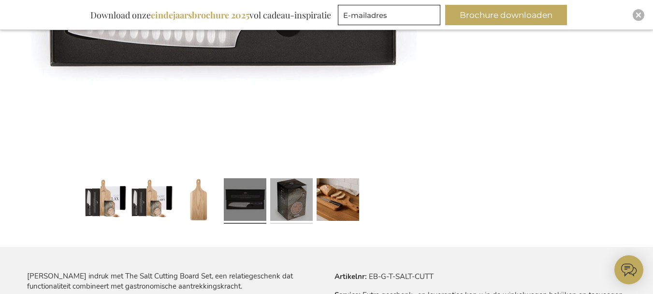
click at [283, 211] on link at bounding box center [291, 200] width 43 height 53
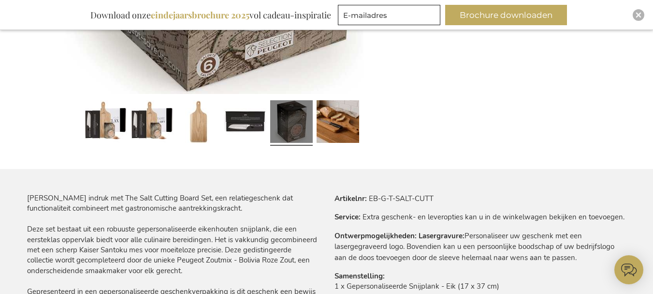
scroll to position [474, 0]
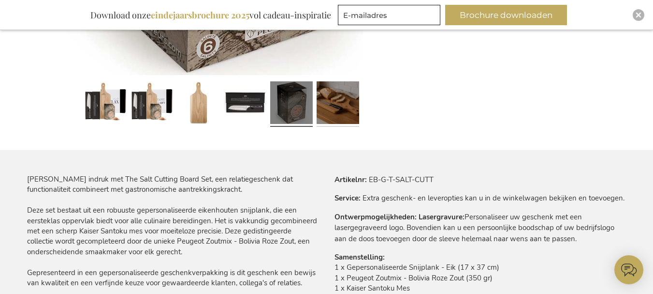
click at [355, 106] on link at bounding box center [338, 103] width 43 height 53
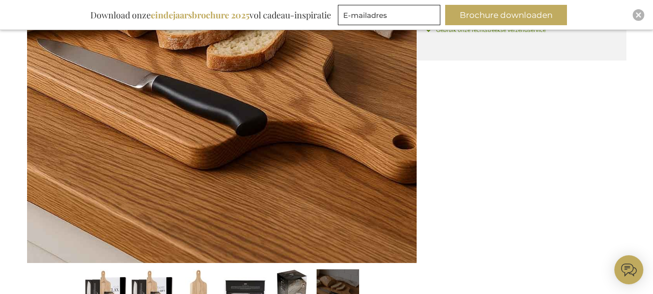
scroll to position [281, 0]
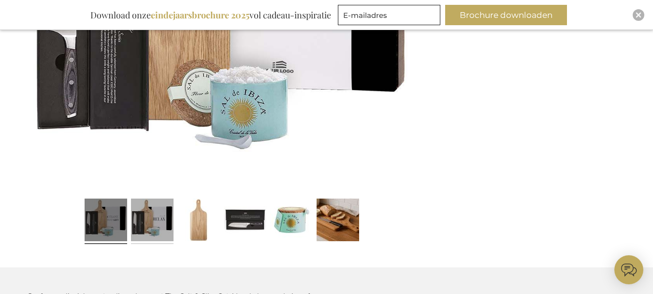
scroll to position [369, 0]
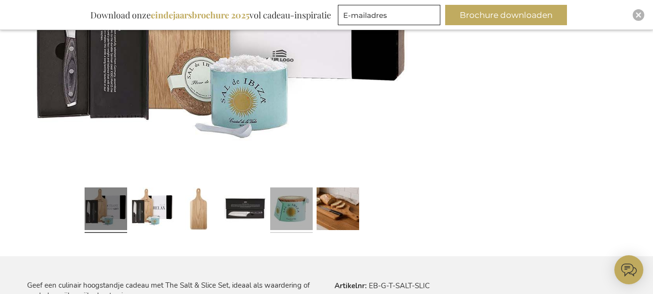
click at [298, 216] on link at bounding box center [291, 209] width 43 height 53
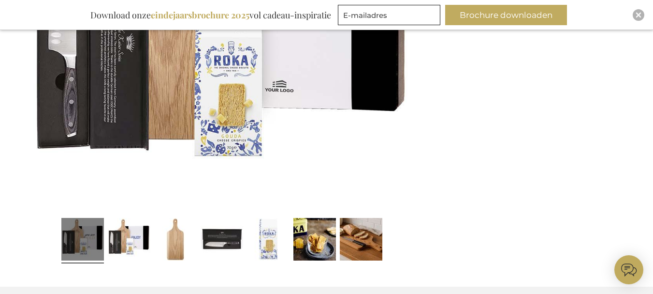
scroll to position [339, 0]
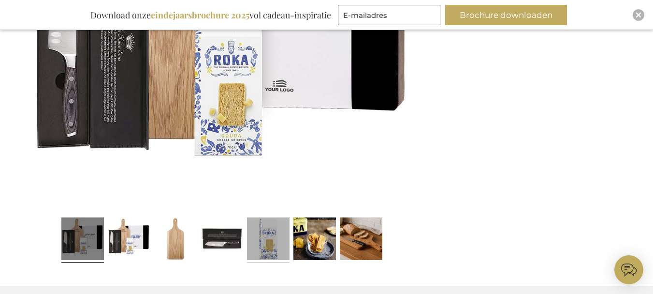
click at [271, 247] on link at bounding box center [268, 239] width 43 height 53
